Goal: Obtain resource: Download file/media

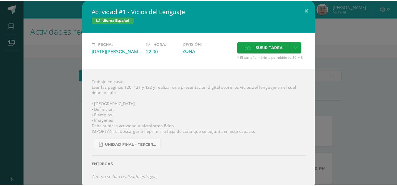
scroll to position [168, 0]
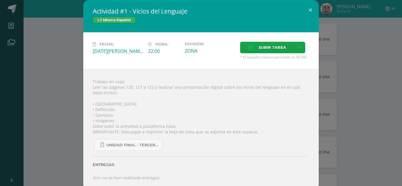
click at [370, 45] on div "Actividad #1 - Vicios del LenguaJe L.1 Idioma Español Fecha: [DATE][PERSON_NAME…" at bounding box center [200, 95] width 397 height 190
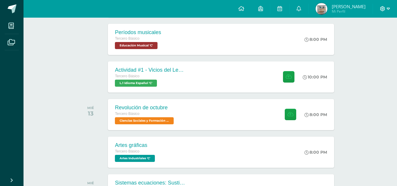
click at [387, 10] on icon at bounding box center [388, 8] width 3 height 5
click at [368, 41] on span "Cerrar sesión" at bounding box center [370, 40] width 26 height 6
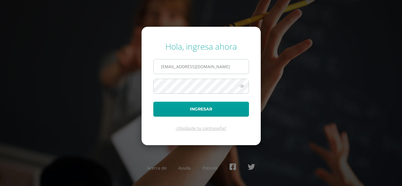
click at [224, 71] on input "2021250@laestrella.edu.gt" at bounding box center [200, 66] width 95 height 14
type input "2021088@laestrella.edu.gt"
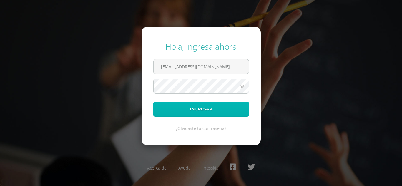
click at [224, 103] on button "Ingresar" at bounding box center [201, 109] width 96 height 15
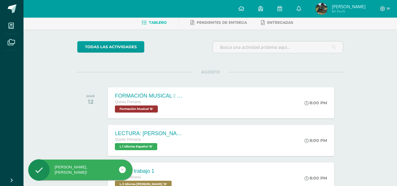
scroll to position [47, 0]
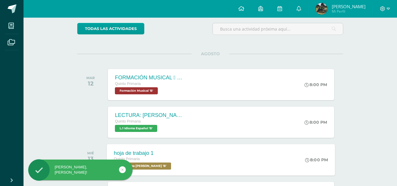
click at [186, 156] on div "hoja de trabajo 1 Quinto Primaria L.2 Idioma [PERSON_NAME] 'B' 8:00 PM hoja de …" at bounding box center [221, 159] width 228 height 31
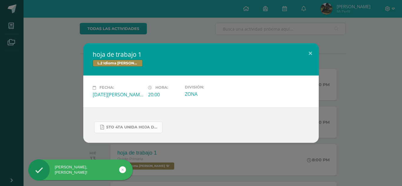
click at [137, 123] on link "5to 4ta unida hoja de trabajo kaqchikel.pdf" at bounding box center [128, 127] width 68 height 11
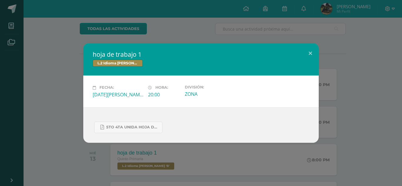
click at [382, 59] on div "hoja de trabajo 1 L.2 Idioma Maya Kaqchikel Fecha: Miércoles 13 de Agosto Hora:…" at bounding box center [200, 92] width 397 height 99
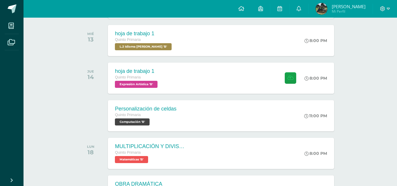
scroll to position [174, 0]
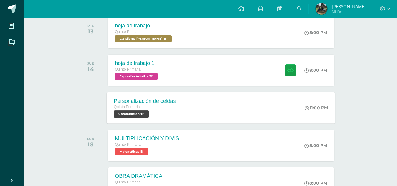
click at [307, 104] on div "11:00 PM" at bounding box center [319, 107] width 31 height 31
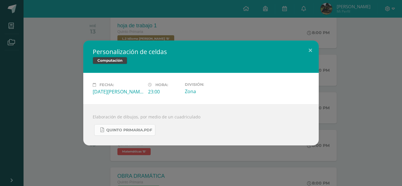
click at [143, 130] on span "Quinto Primaria.pdf" at bounding box center [129, 130] width 46 height 5
click at [24, 86] on div "Personalización de celdas Computación Fecha: Jueves 14 de Agosto Hora: 23:00 Di…" at bounding box center [200, 93] width 397 height 105
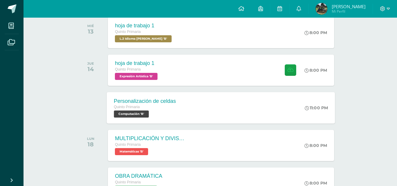
click at [320, 111] on div "11:00 PM" at bounding box center [319, 107] width 31 height 31
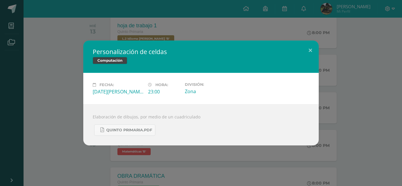
click at [368, 109] on div "Personalización de celdas Computación Fecha: Jueves 14 de Agosto Hora: 23:00 Di…" at bounding box center [200, 93] width 397 height 105
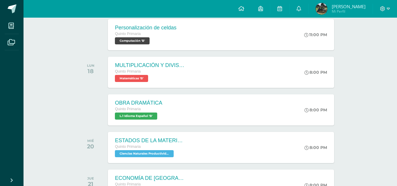
scroll to position [249, 0]
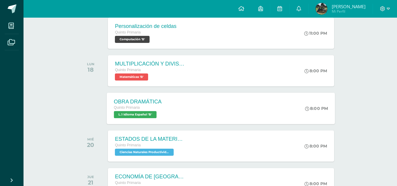
click at [287, 98] on div "OBRA DRAMÁTICA Quinto Primaria L.1 Idioma Español 'B' 8:00 PM OBRA DRAMÁTICA L.…" at bounding box center [221, 108] width 228 height 31
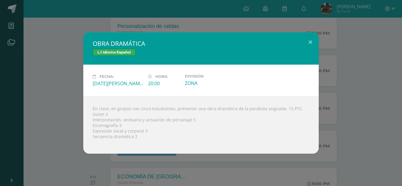
click at [337, 9] on div "OBRA DRAMÁTICA L.1 Idioma Español Fecha: Martes 19 de Agosto Hora: 20:00 Divisi…" at bounding box center [201, 93] width 402 height 186
